Goal: Task Accomplishment & Management: Manage account settings

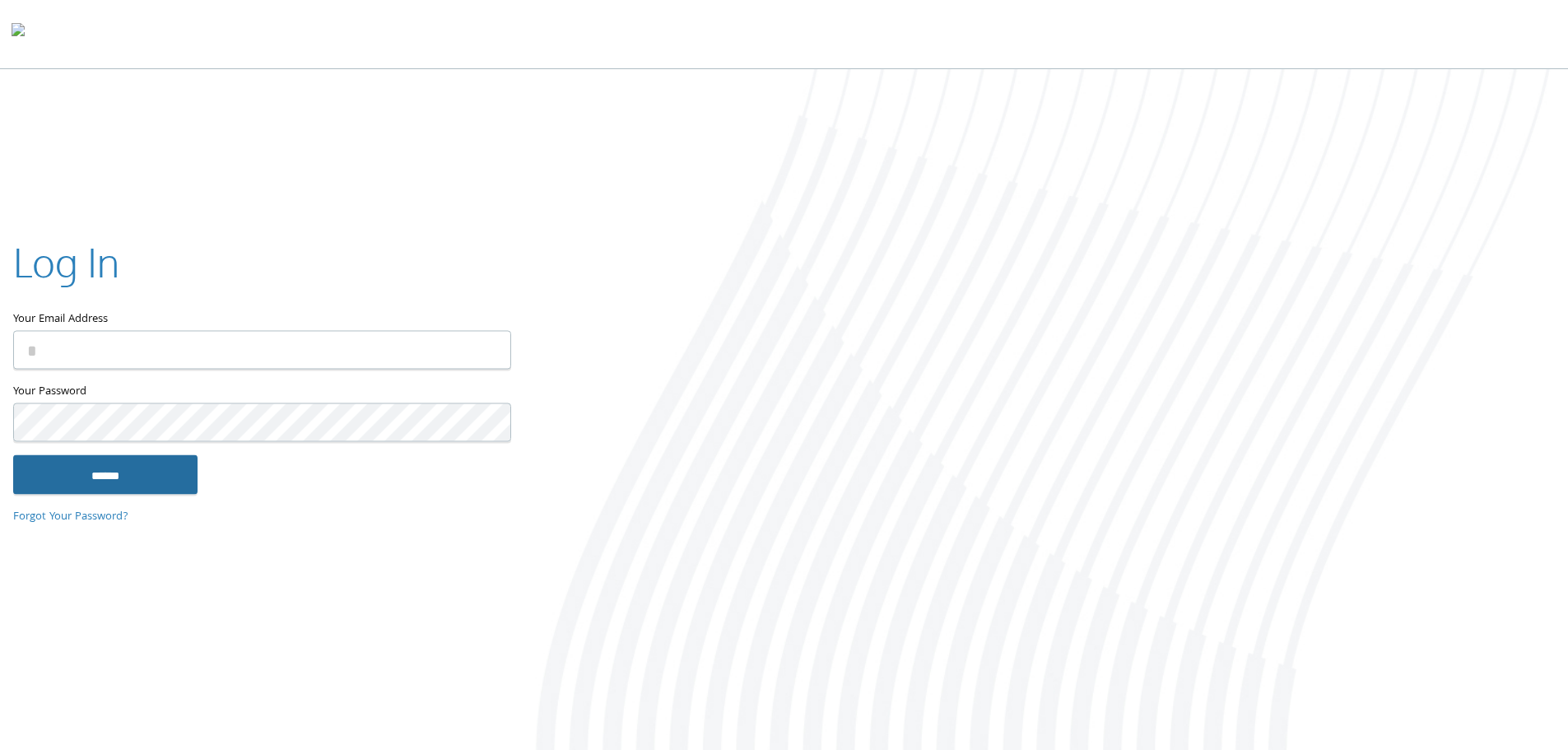
type input "**********"
click at [85, 481] on input "******" at bounding box center [105, 475] width 184 height 40
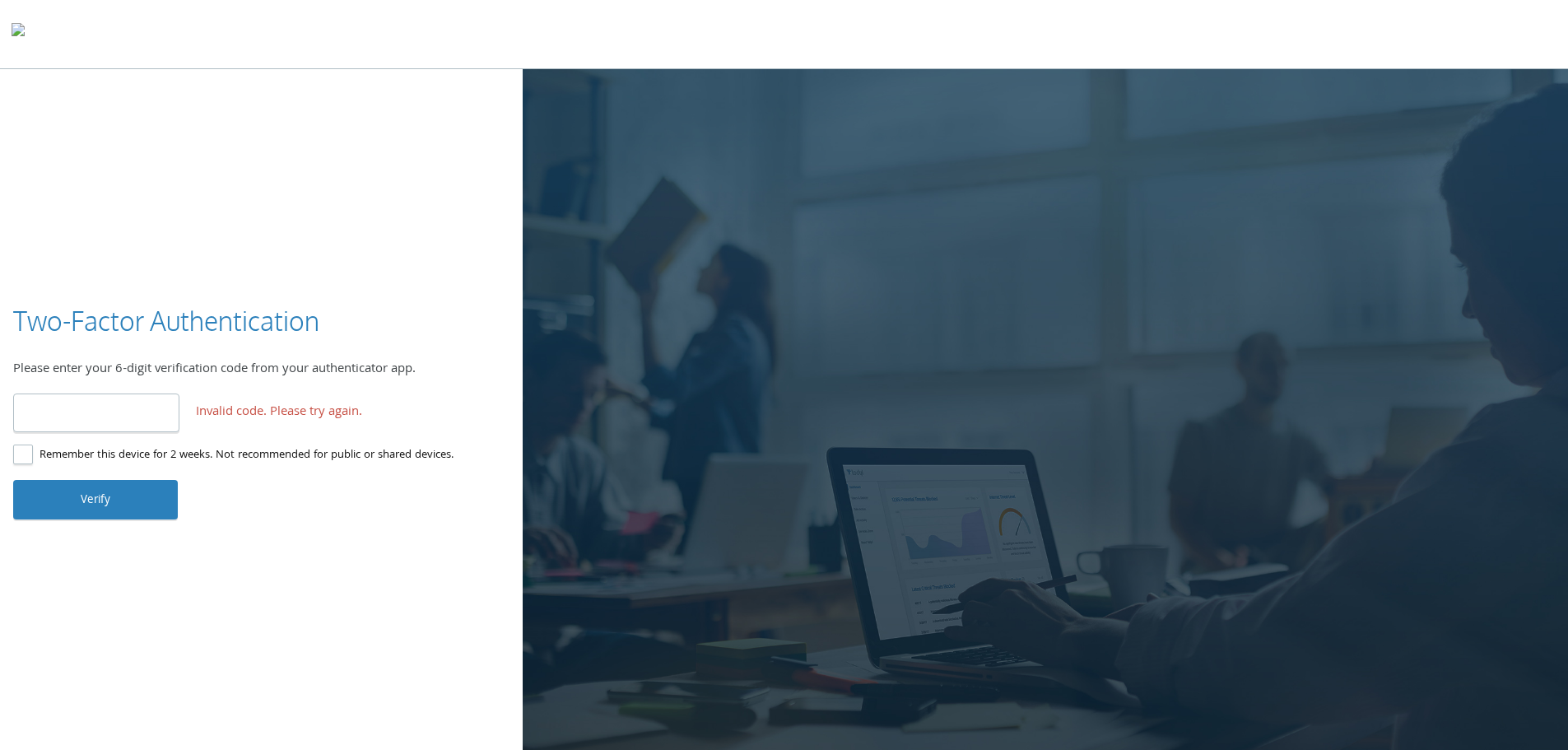
type input "******"
